Goal: Check status: Check status

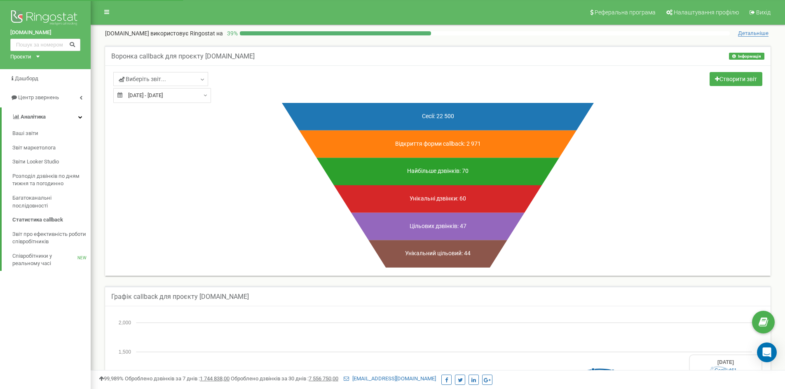
type input "[DATE]"
click at [199, 96] on div "[DATE] - [DATE]" at bounding box center [162, 95] width 98 height 15
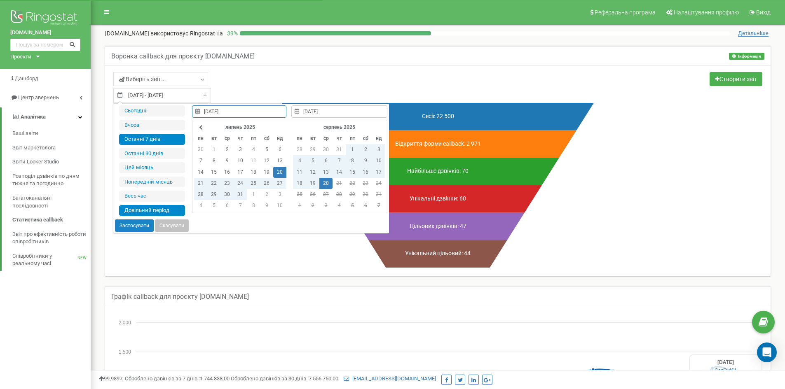
type input "[DATE]"
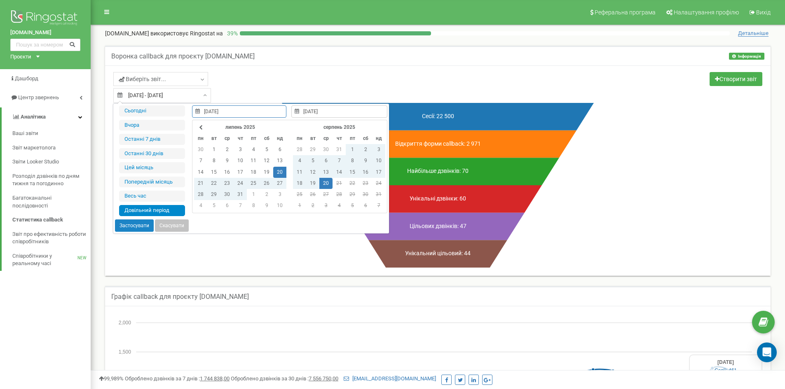
click at [324, 180] on td "20" at bounding box center [325, 183] width 13 height 11
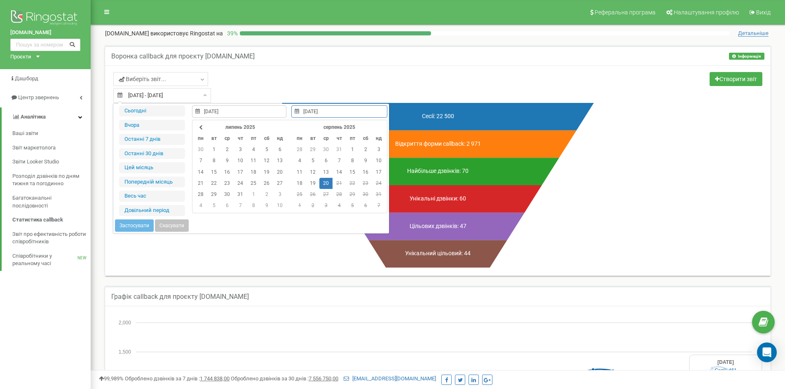
type input "[DATE]"
click at [325, 185] on td "20" at bounding box center [325, 183] width 13 height 11
type input "[DATE]"
click at [138, 227] on button "Застосувати" at bounding box center [134, 226] width 39 height 12
type input "[DATE] - [DATE]"
